Goal: Task Accomplishment & Management: Use online tool/utility

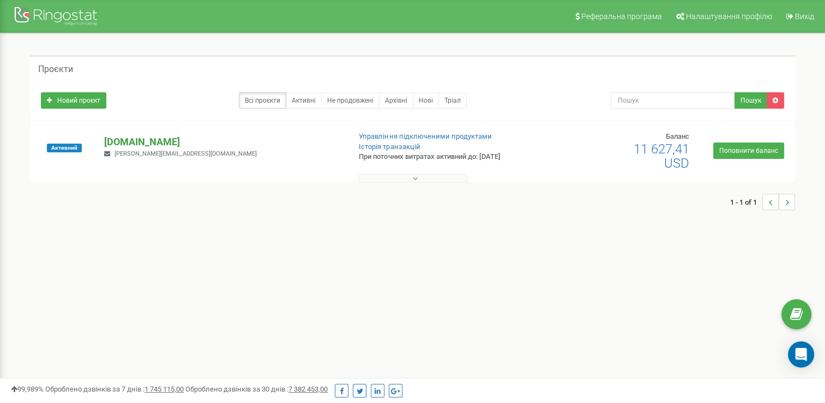
click at [203, 143] on p "[DOMAIN_NAME]" at bounding box center [222, 142] width 237 height 14
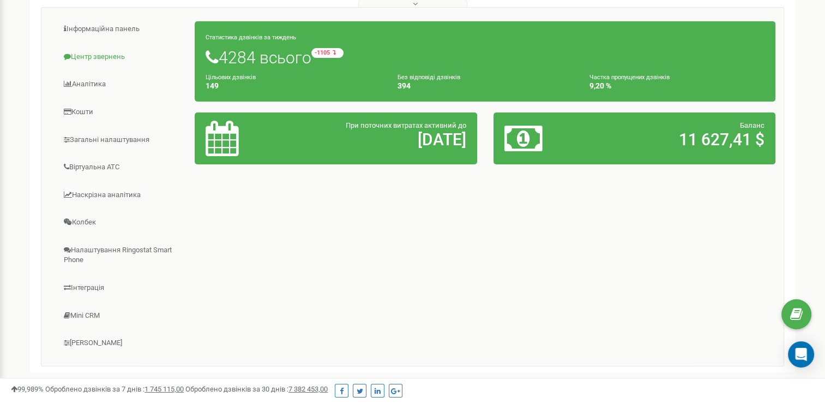
scroll to position [109, 0]
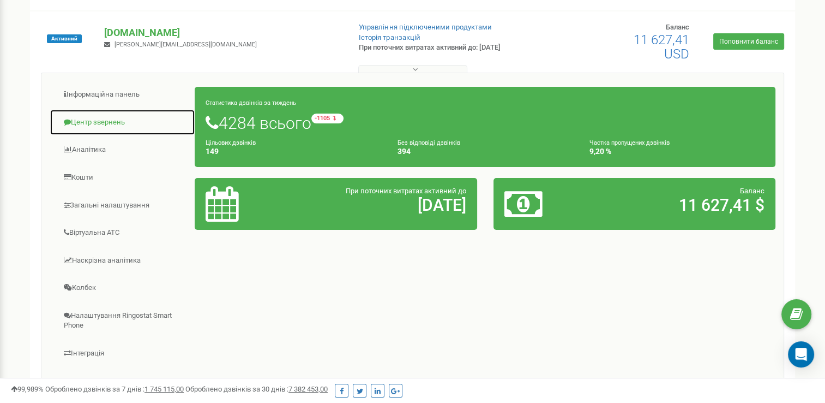
click at [91, 124] on link "Центр звернень" at bounding box center [123, 122] width 146 height 27
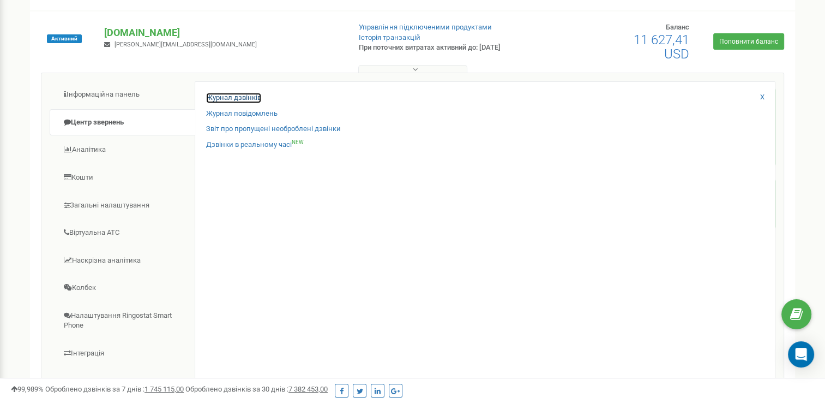
click at [237, 101] on link "Журнал дзвінків" at bounding box center [233, 98] width 55 height 10
